Goal: Information Seeking & Learning: Compare options

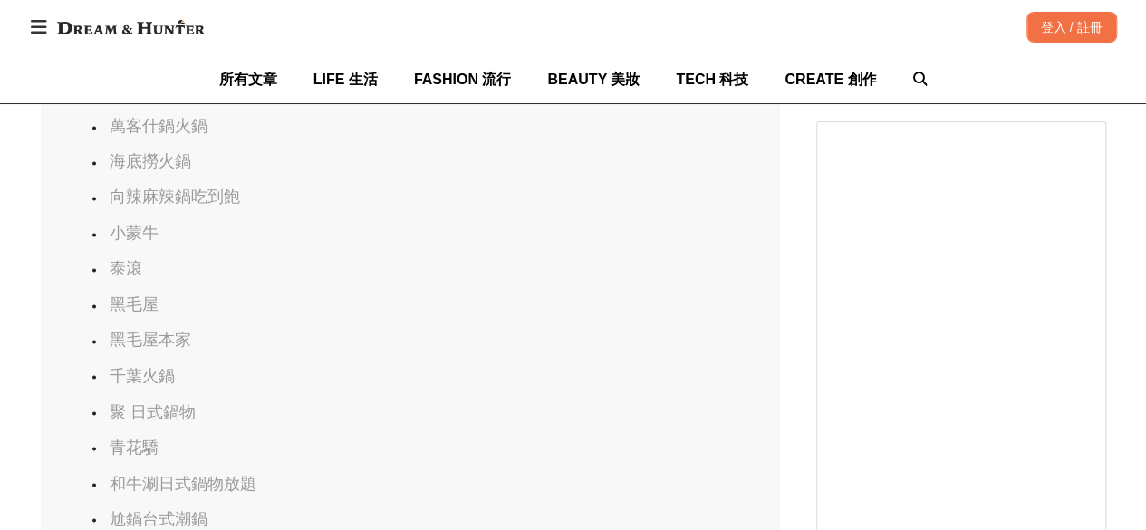
scroll to position [1269, 0]
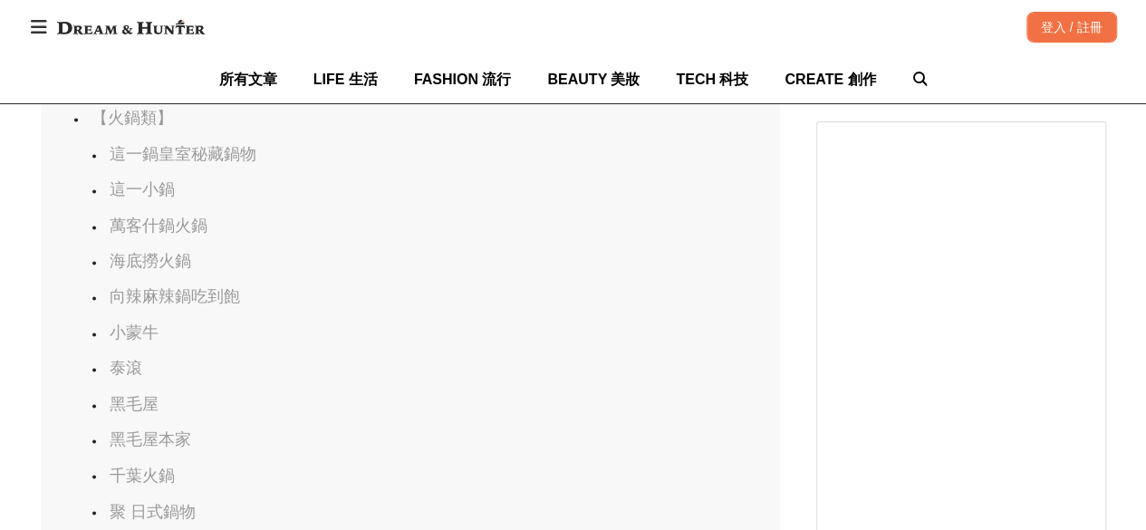
click at [181, 252] on link "海底撈火鍋" at bounding box center [151, 261] width 82 height 18
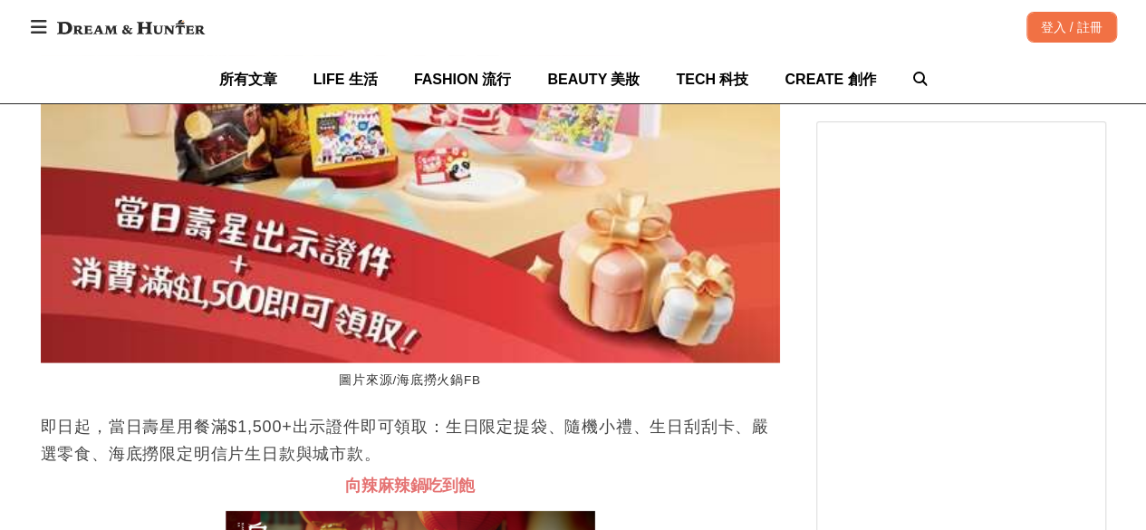
scroll to position [0, 739]
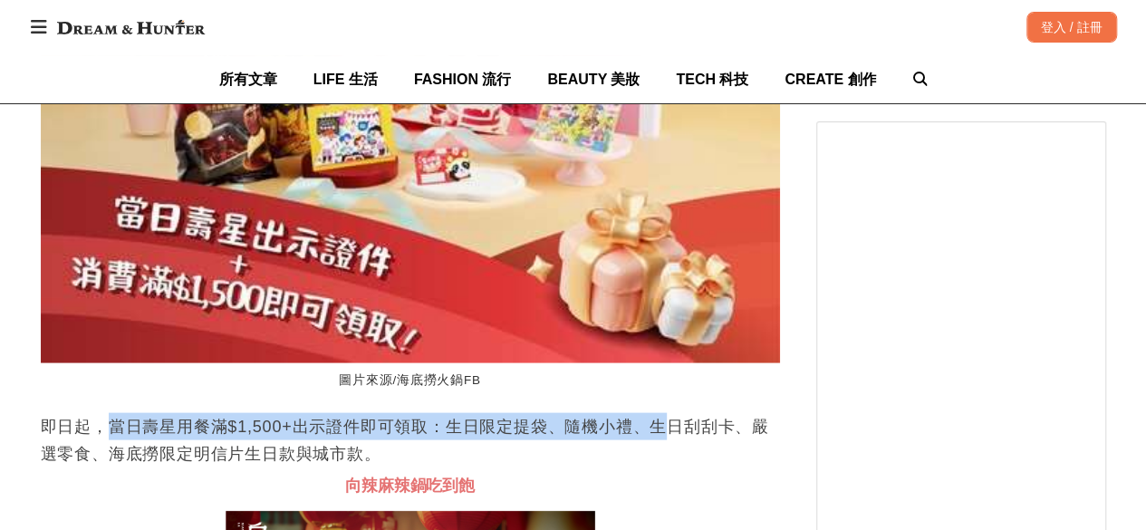
drag, startPoint x: 109, startPoint y: 392, endPoint x: 668, endPoint y: 406, distance: 559.3
click at [668, 412] on p "即日起，當日壽星用餐滿$1,500+出示證件即可領取：生日限定提袋、隨機小禮、生日刮刮卡、嚴選零食、海底撈限定明信片生日款與城市款。" at bounding box center [410, 439] width 739 height 54
click at [222, 412] on p "即日起，當日壽星用餐滿$1,500+出示證件即可領取：生日限定提袋、隨機小禮、生日刮刮卡、嚴選零食、海底撈限定明信片生日款與城市款。" at bounding box center [410, 439] width 739 height 54
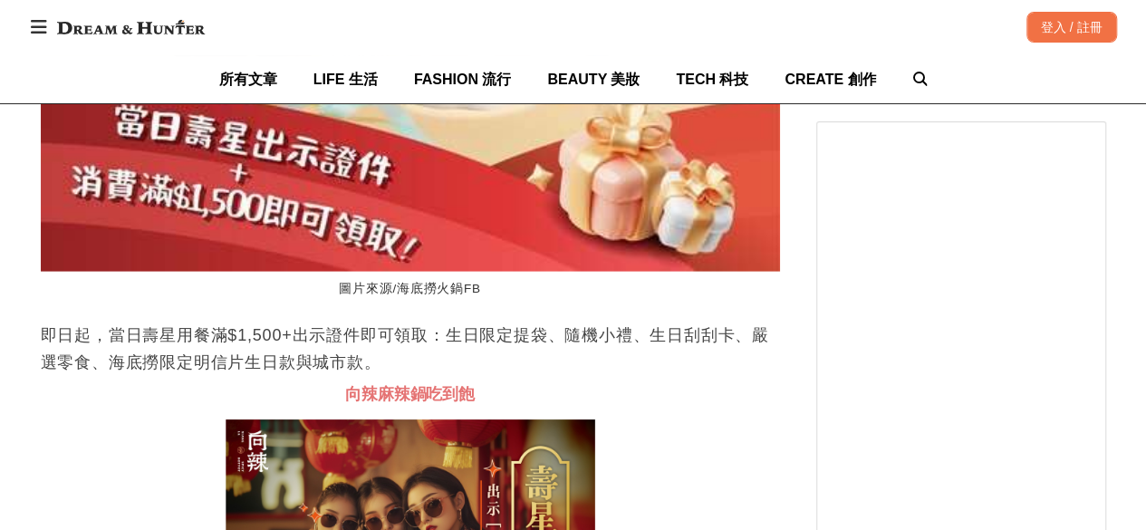
scroll to position [0, 2958]
click at [386, 322] on p "即日起，當日壽星用餐滿$1,500+出示證件即可領取：生日限定提袋、隨機小禮、生日刮刮卡、嚴選零食、海底撈限定明信片生日款與城市款。" at bounding box center [410, 349] width 739 height 54
drag, startPoint x: 413, startPoint y: 310, endPoint x: 389, endPoint y: 334, distance: 34.6
click at [389, 334] on p "即日起，當日壽星用餐滿$1,500+出示證件即可領取：生日限定提袋、隨機小禮、生日刮刮卡、嚴選零食、海底撈限定明信片生日款與城市款。" at bounding box center [410, 349] width 739 height 54
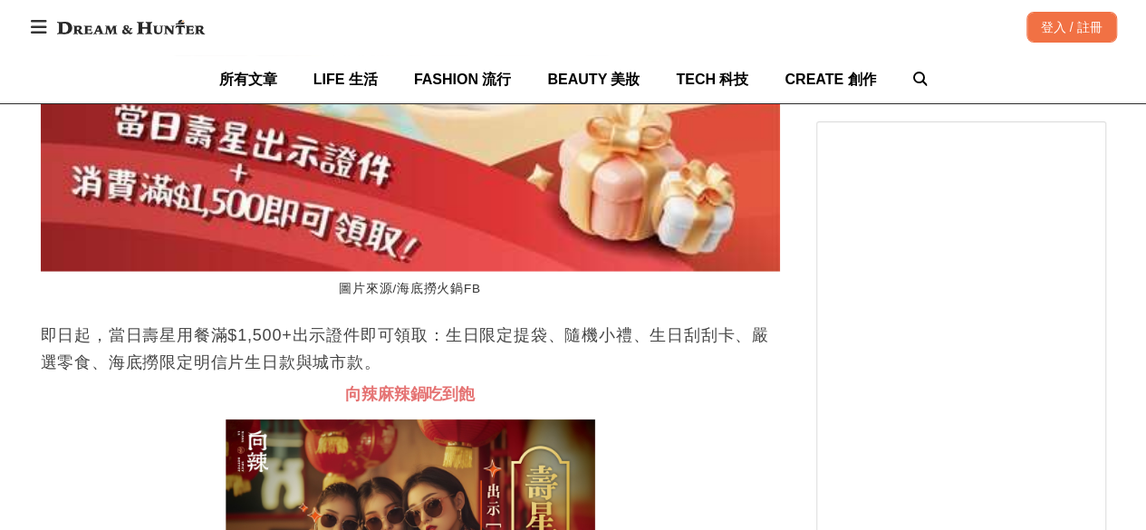
click at [443, 322] on p "即日起，當日壽星用餐滿$1,500+出示證件即可領取：生日限定提袋、隨機小禮、生日刮刮卡、嚴選零食、海底撈限定明信片生日款與城市款。" at bounding box center [410, 349] width 739 height 54
drag, startPoint x: 413, startPoint y: 304, endPoint x: 404, endPoint y: 333, distance: 29.5
click at [404, 333] on p "即日起，當日壽星用餐滿$1,500+出示證件即可領取：生日限定提袋、隨機小禮、生日刮刮卡、嚴選零食、海底撈限定明信片生日款與城市款。" at bounding box center [410, 349] width 739 height 54
click at [411, 342] on p "即日起，當日壽星用餐滿$1,500+出示證件即可領取：生日限定提袋、隨機小禮、生日刮刮卡、嚴選零食、海底撈限定明信片生日款與城市款。" at bounding box center [410, 349] width 739 height 54
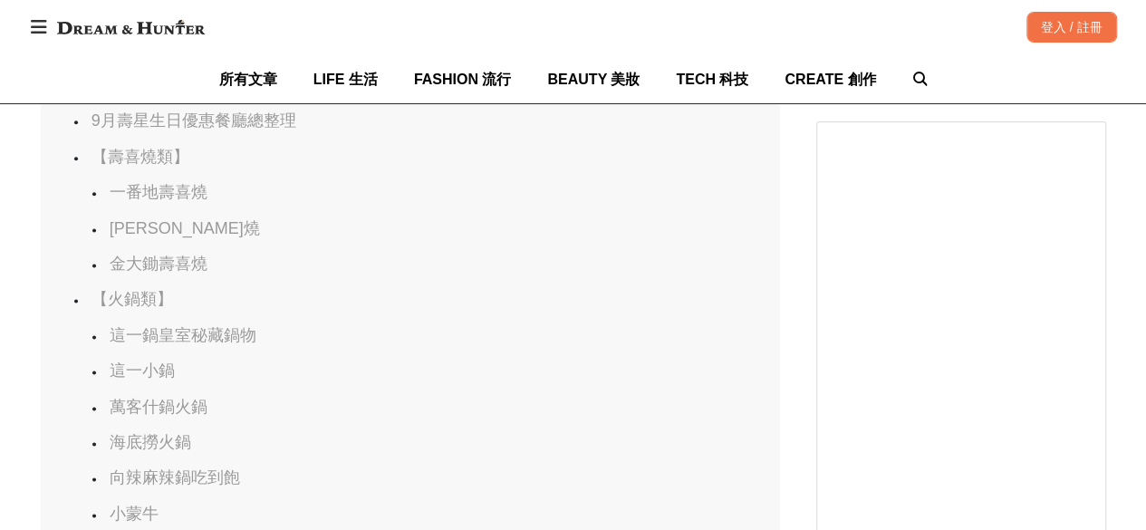
scroll to position [0, 2958]
click at [183, 194] on link "一番地壽喜燒" at bounding box center [159, 192] width 98 height 18
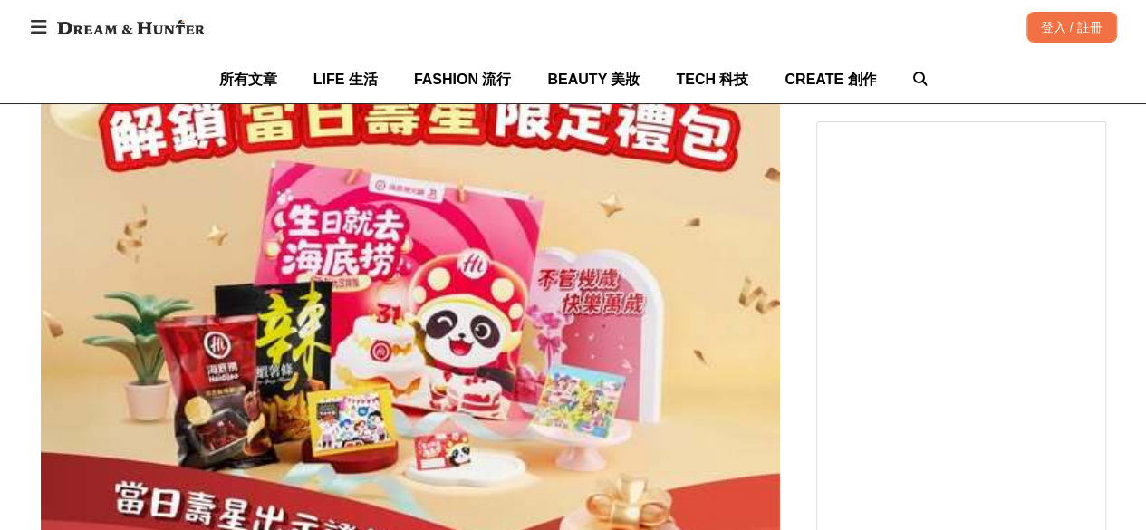
scroll to position [8268, 0]
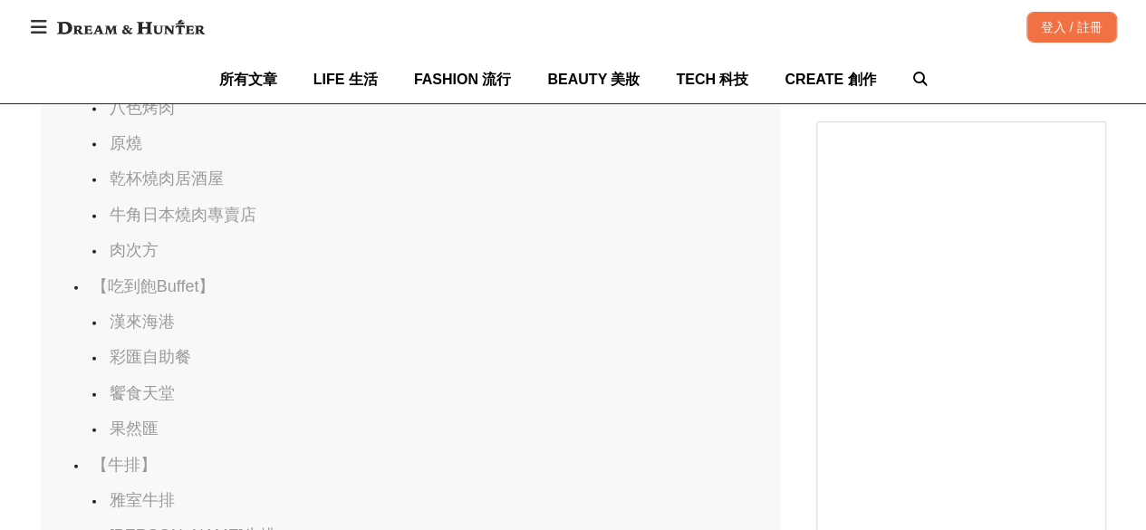
click at [117, 241] on link "肉次方" at bounding box center [134, 250] width 49 height 18
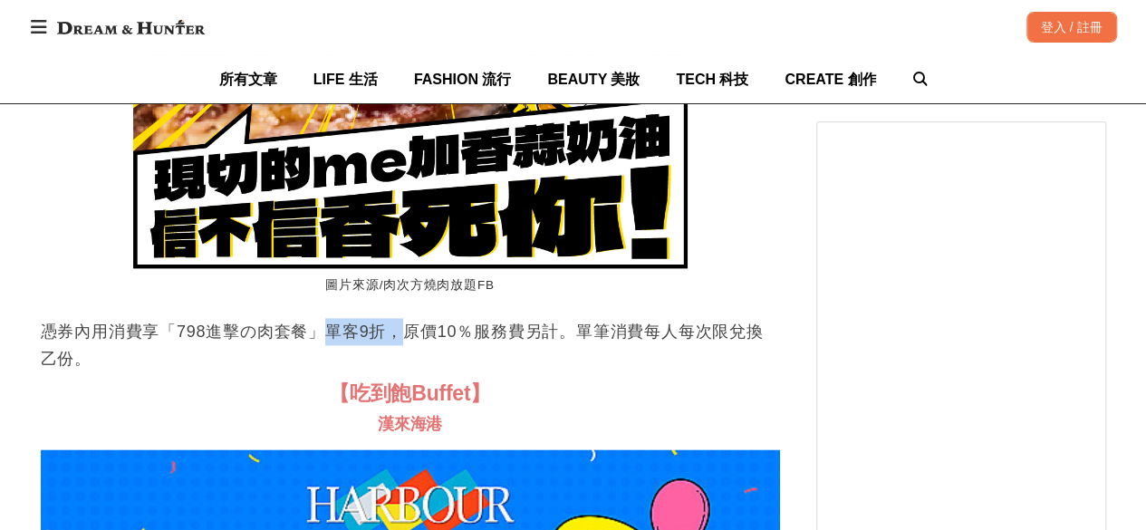
drag, startPoint x: 327, startPoint y: 304, endPoint x: 402, endPoint y: 304, distance: 75.2
click at [402, 318] on p "憑券內用消費享「798進擊の肉套餐」單客9折，原價10％服務費另計。單筆消費每人每次限兌換乙份。" at bounding box center [410, 345] width 739 height 54
click at [591, 318] on p "憑券內用消費享「798進擊の肉套餐」單客9折，原價10％服務費另計。單筆消費每人每次限兌換乙份。" at bounding box center [410, 345] width 739 height 54
drag, startPoint x: 444, startPoint y: 306, endPoint x: 530, endPoint y: 304, distance: 86.1
click at [530, 318] on p "憑券內用消費享「798進擊の肉套餐」單客9折，原價10％服務費另計。單筆消費每人每次限兌換乙份。" at bounding box center [410, 345] width 739 height 54
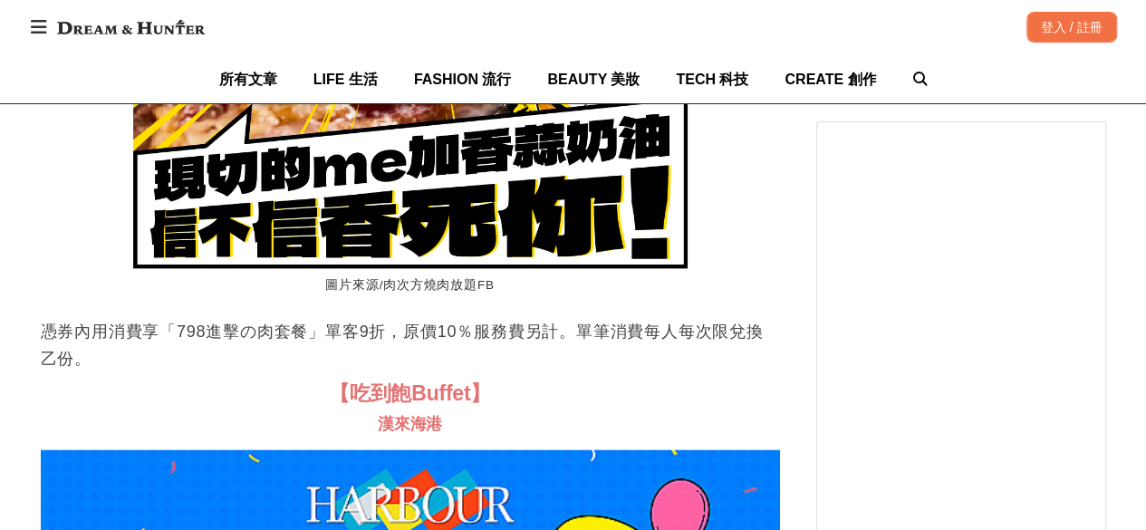
click at [562, 318] on p "憑券內用消費享「798進擊の肉套餐」單客9折，原價10％服務費另計。單筆消費每人每次限兌換乙份。" at bounding box center [410, 345] width 739 height 54
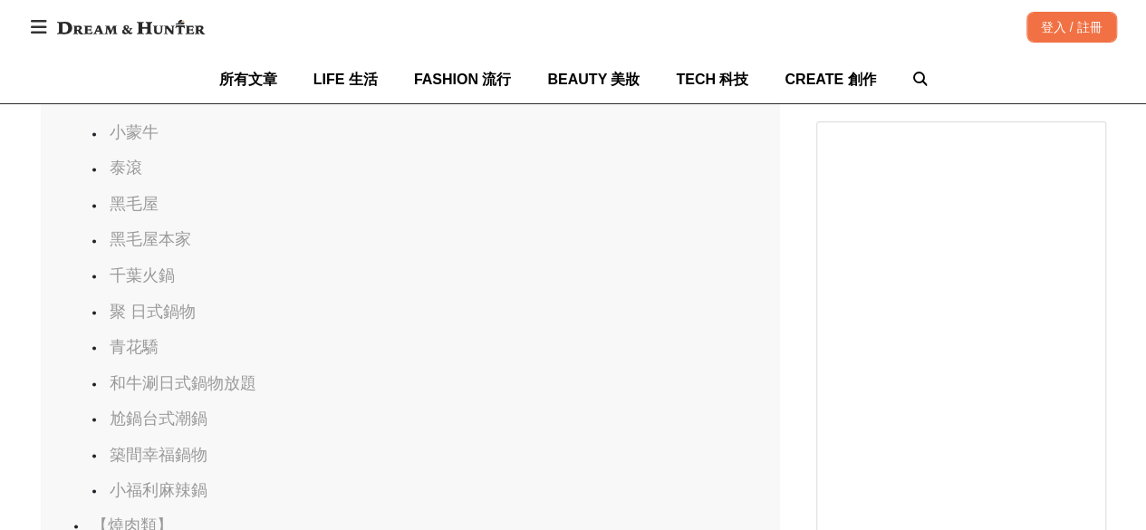
click at [154, 373] on link "和牛涮日式鍋物放題" at bounding box center [183, 382] width 147 height 18
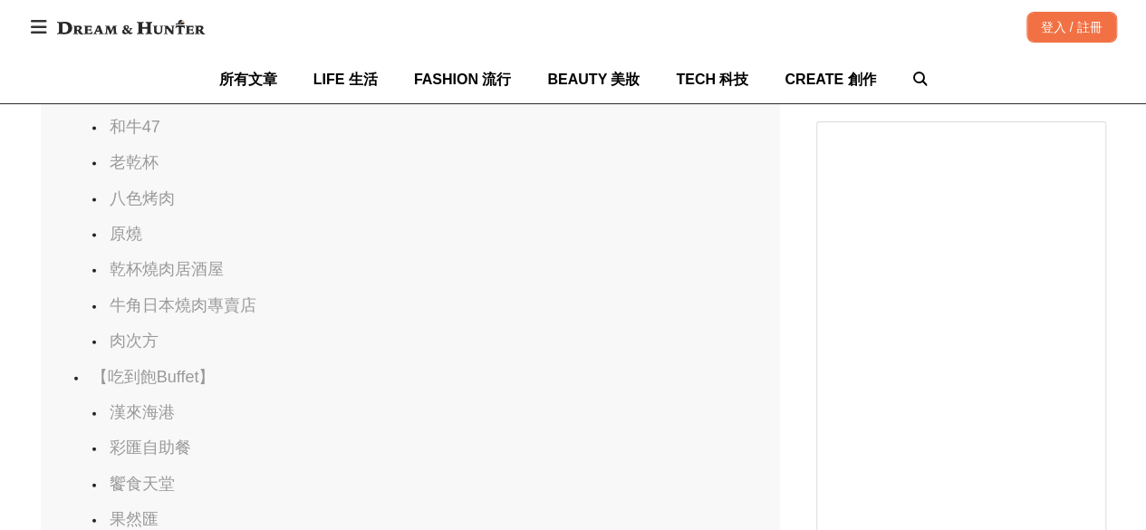
scroll to position [0, 3697]
click at [127, 332] on link "肉次方" at bounding box center [134, 341] width 49 height 18
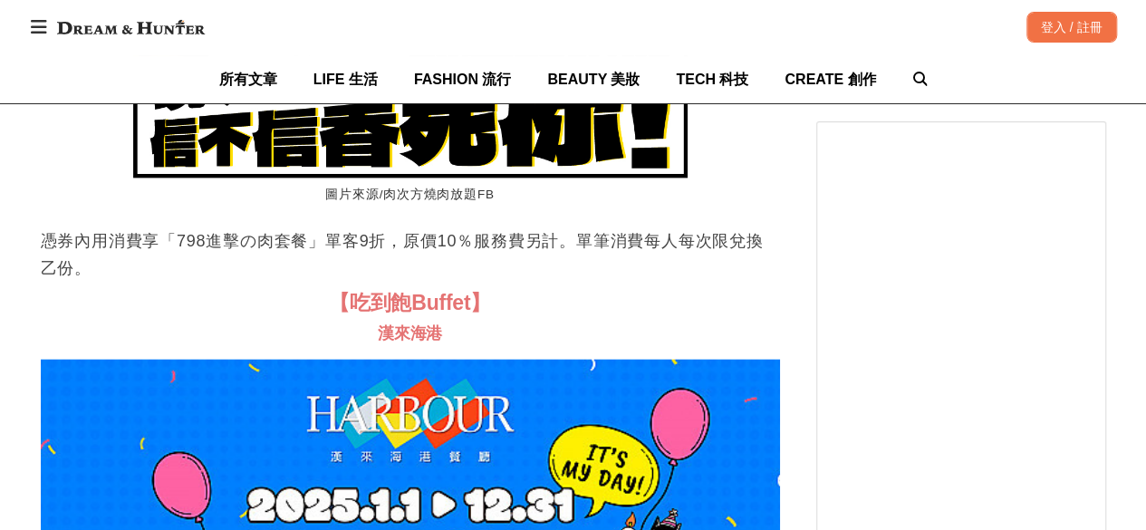
scroll to position [0, 0]
